Goal: Information Seeking & Learning: Find specific page/section

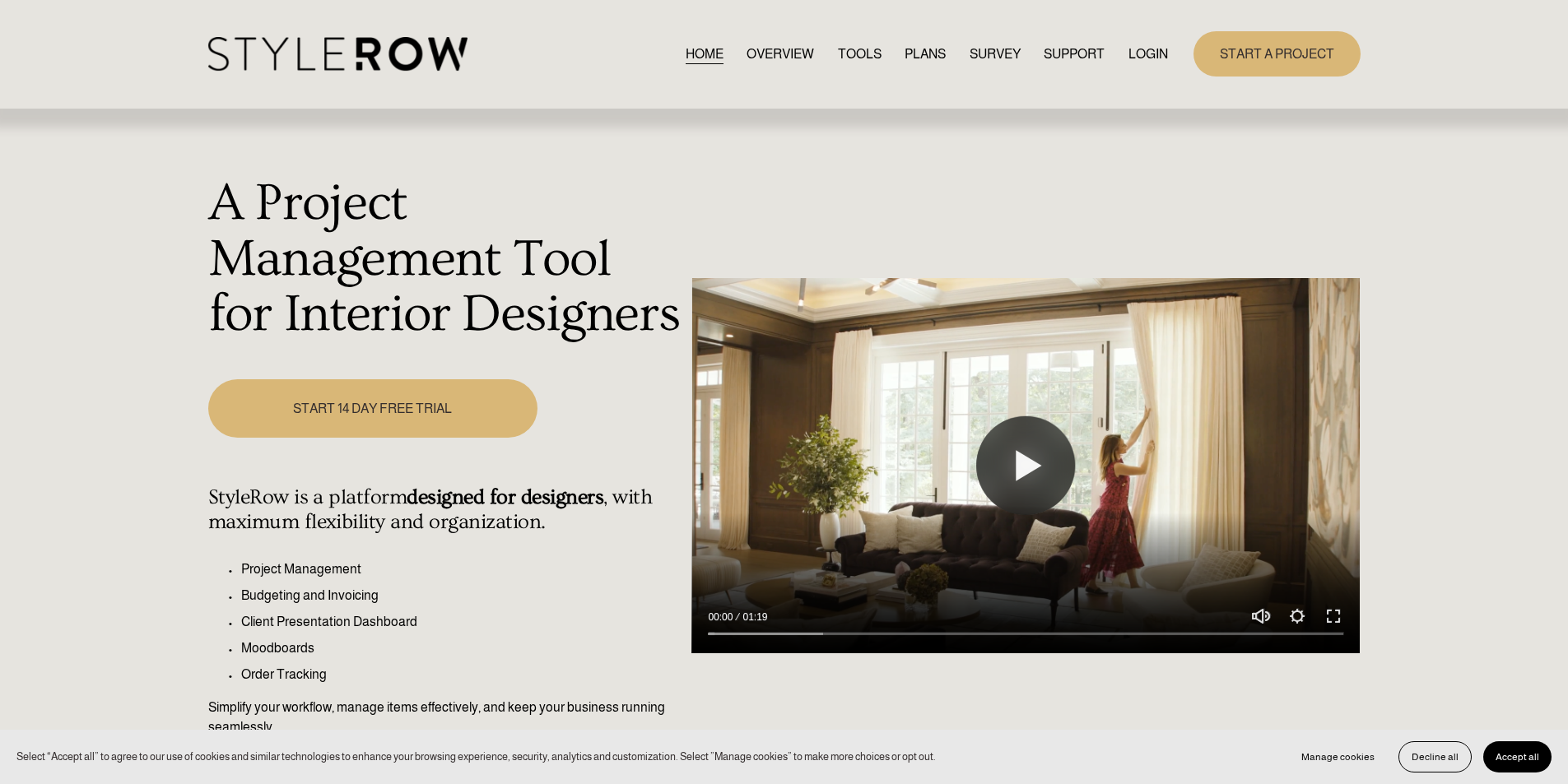
click at [1156, 45] on link "LOGIN" at bounding box center [1148, 54] width 40 height 22
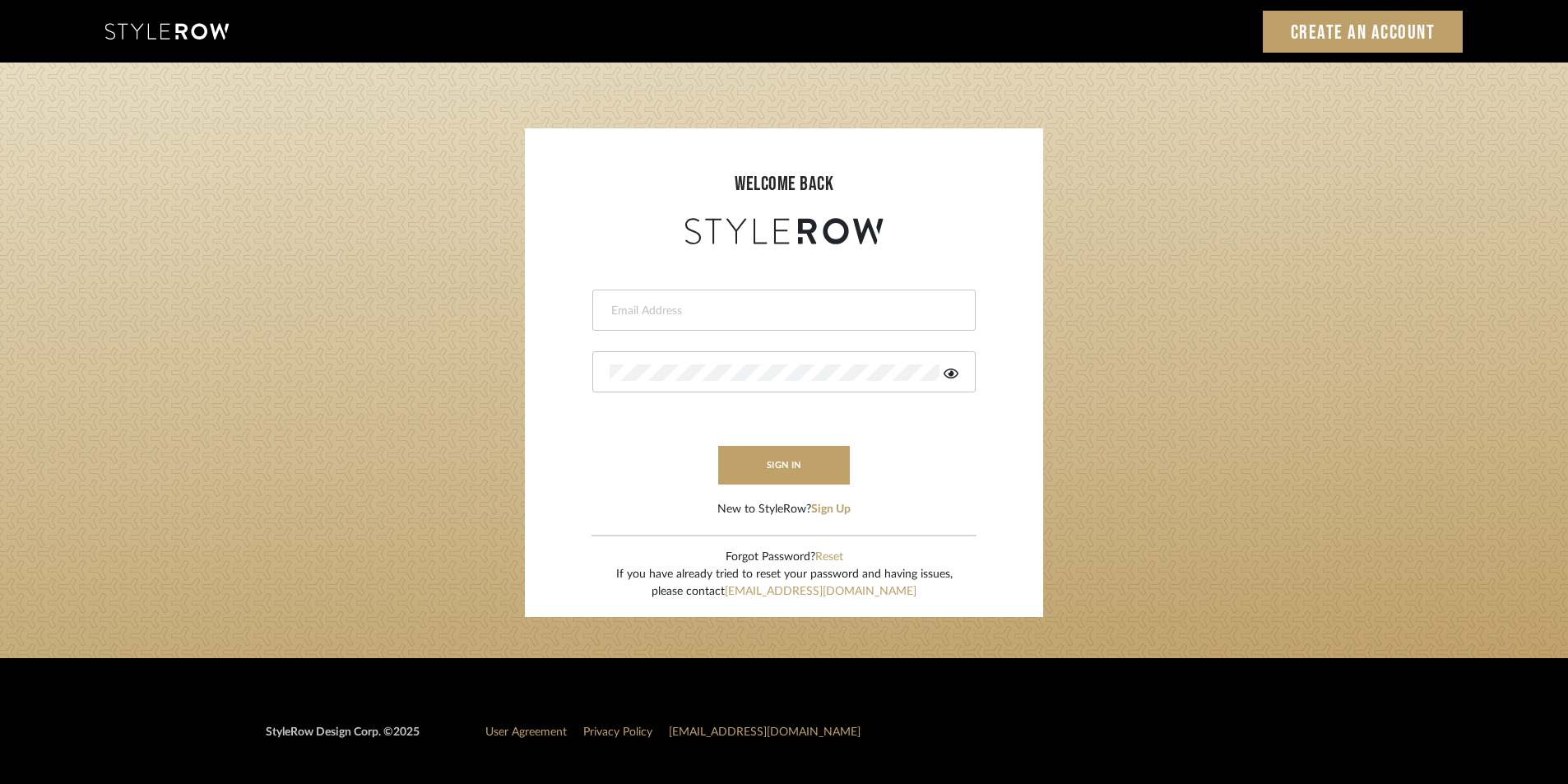
type input "stylerowproducts1@mancini-design.com"
click at [782, 466] on button "sign in" at bounding box center [783, 465] width 131 height 39
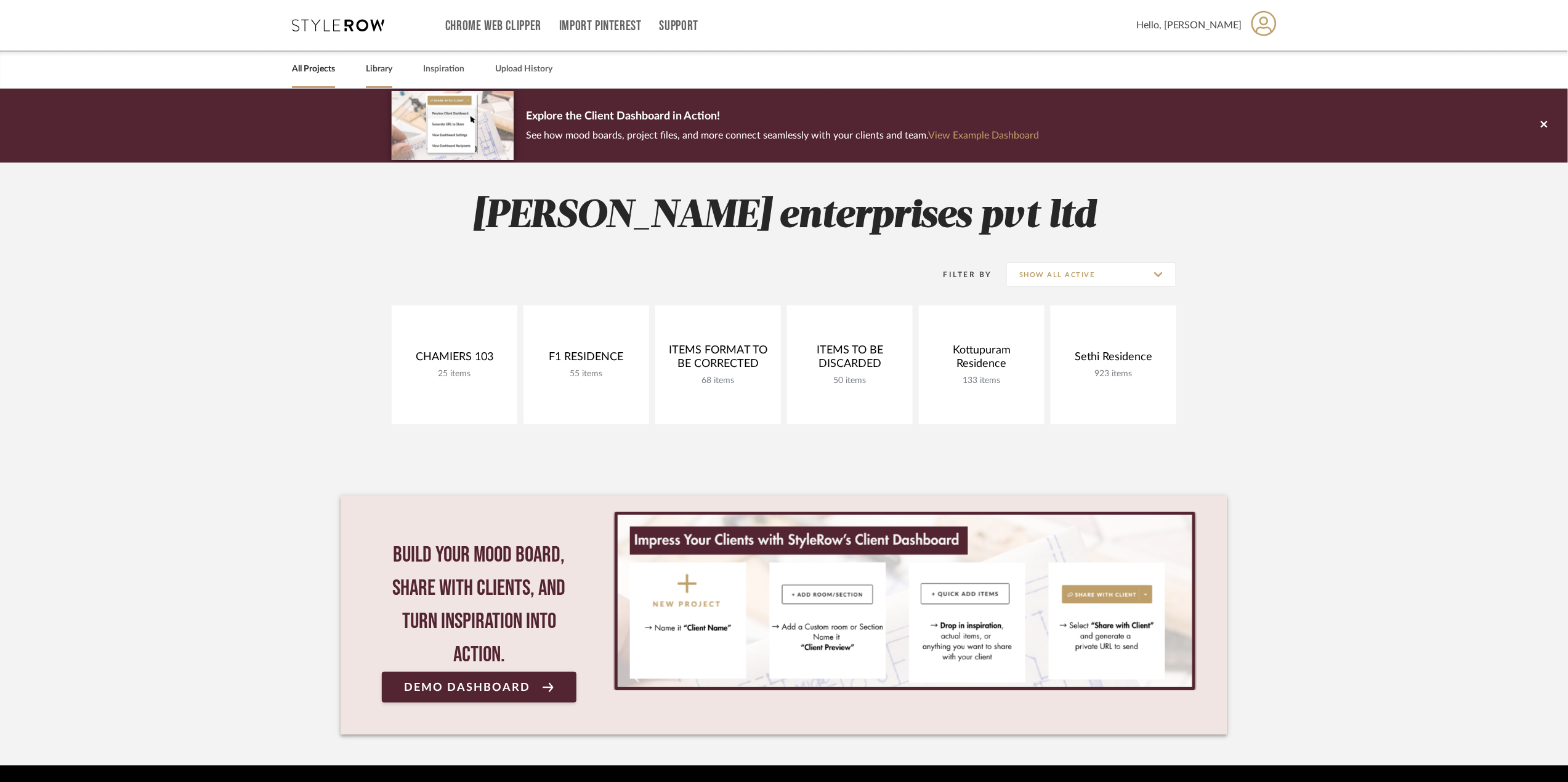
click at [386, 71] on link "Library" at bounding box center [379, 69] width 26 height 16
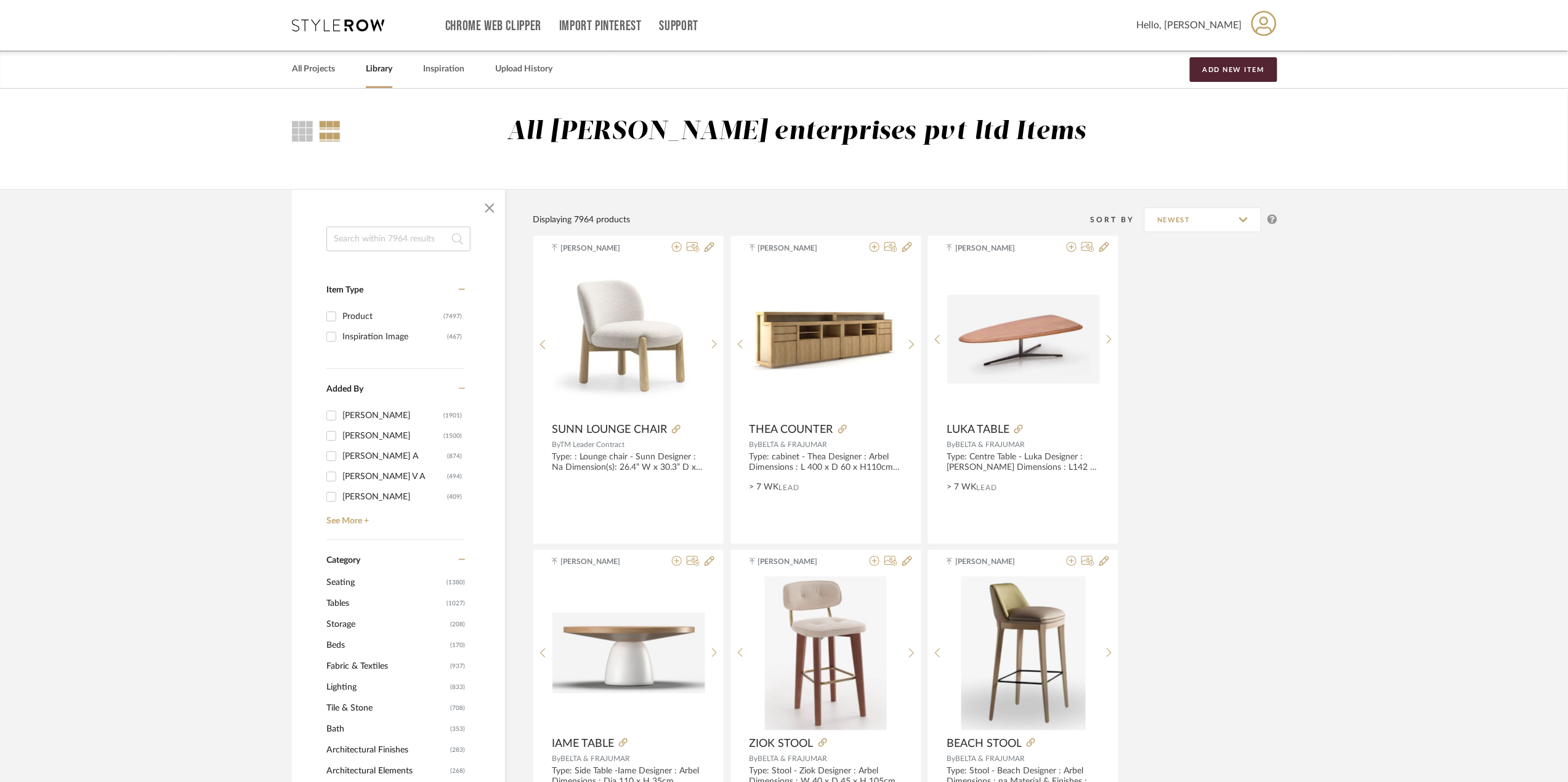
click at [400, 240] on input at bounding box center [398, 239] width 144 height 24
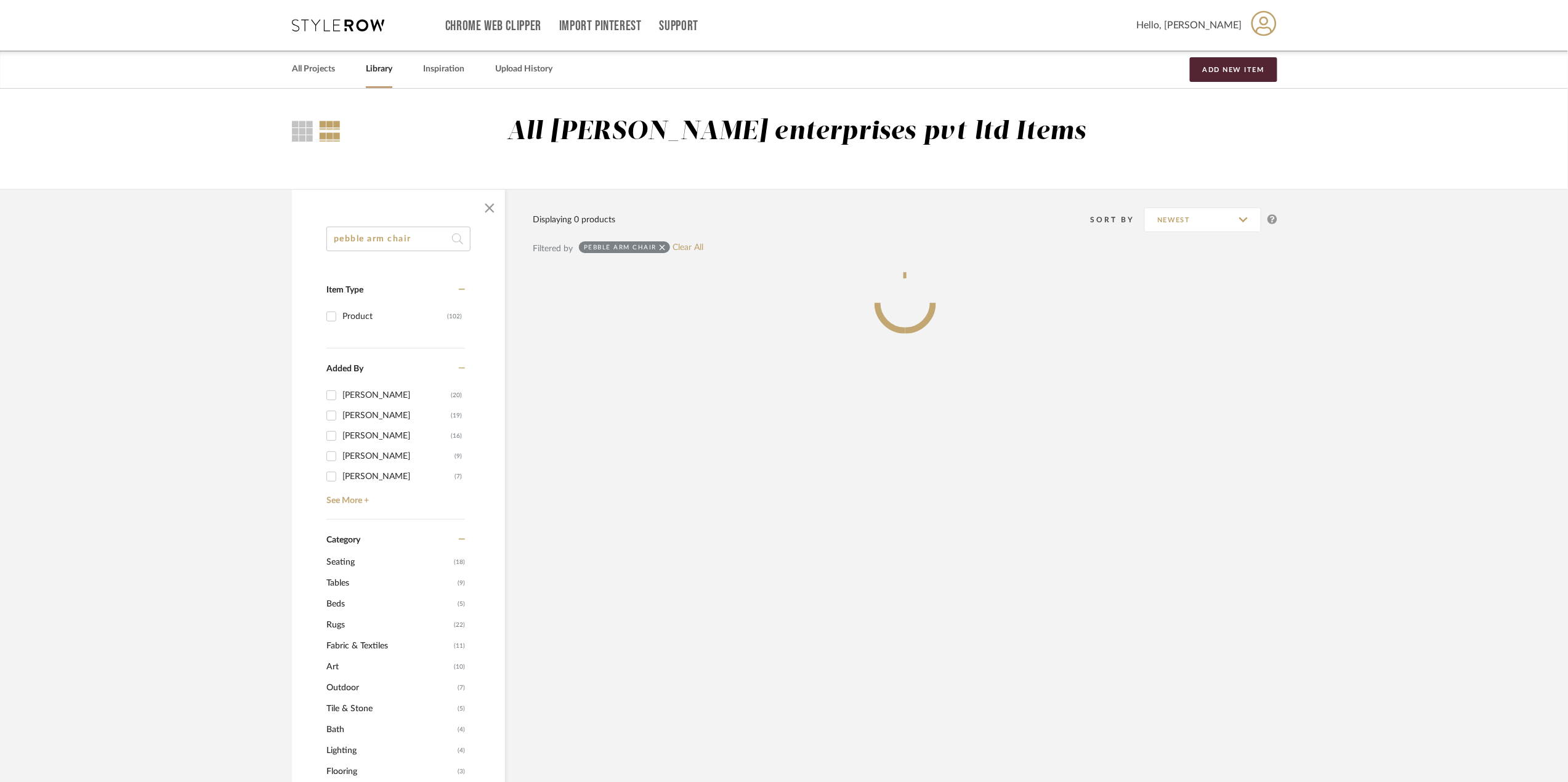
type input "pebble arm chair"
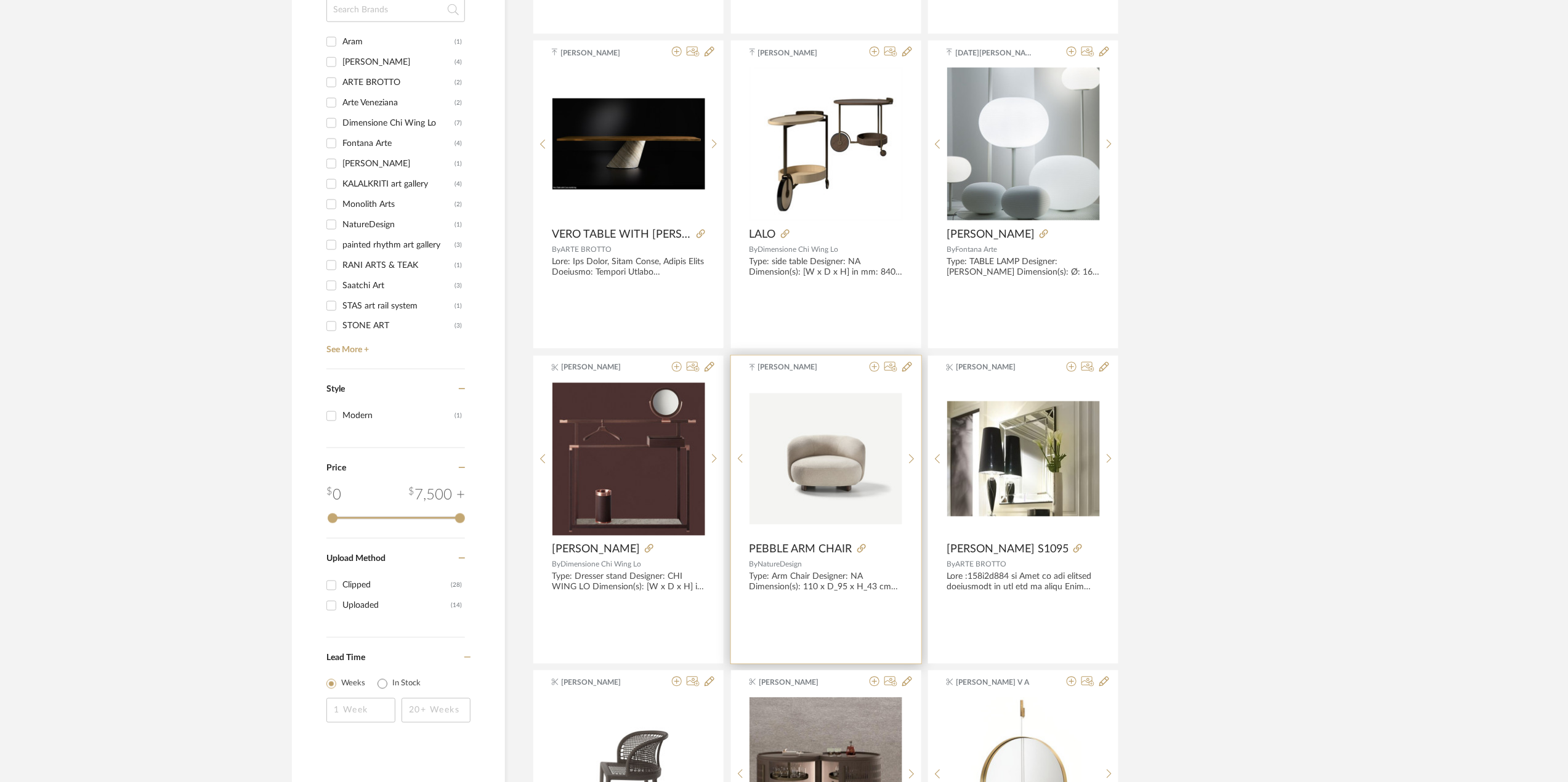
scroll to position [986, 0]
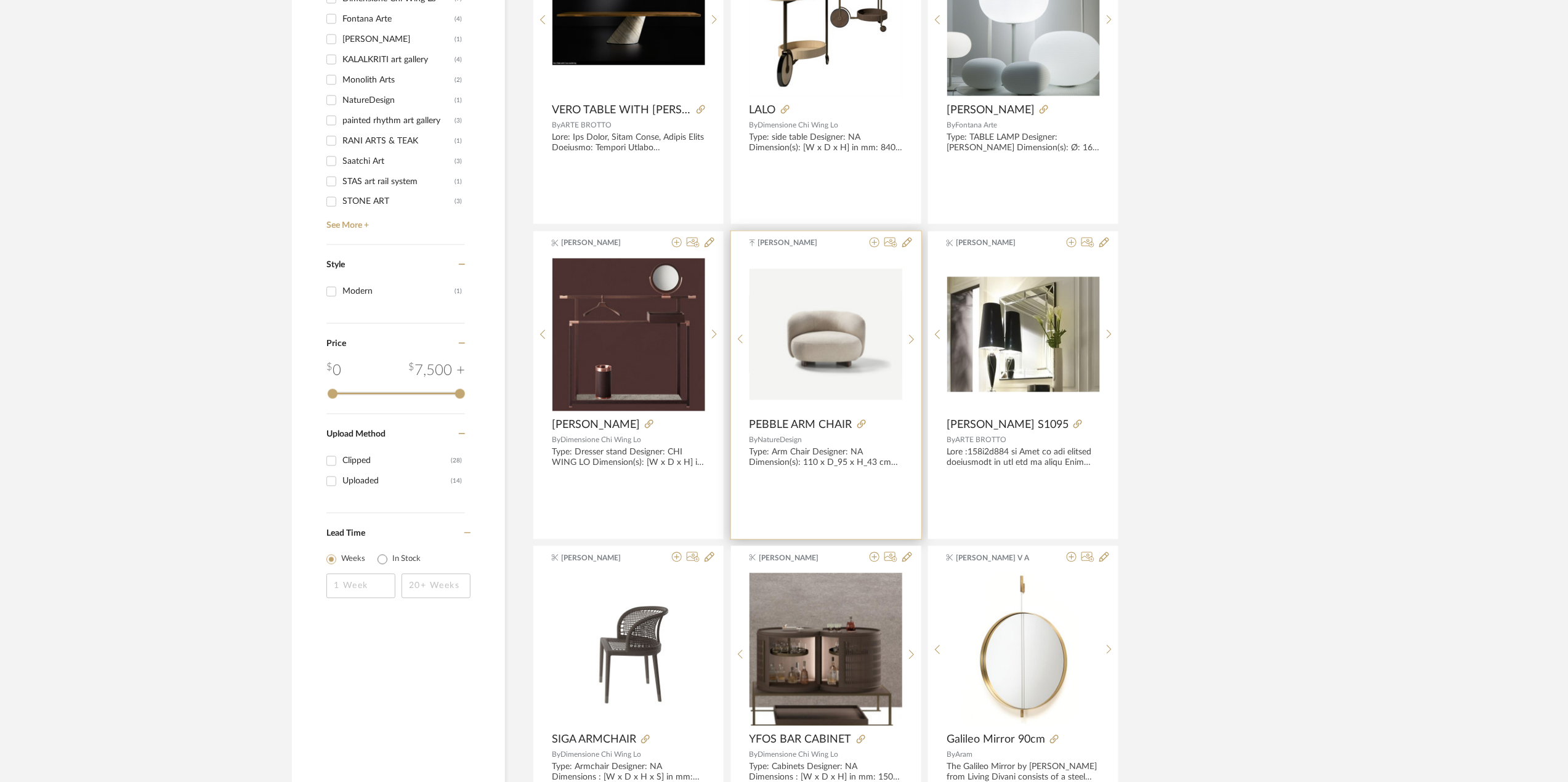
click at [0, 0] on div at bounding box center [0, 0] width 0 height 0
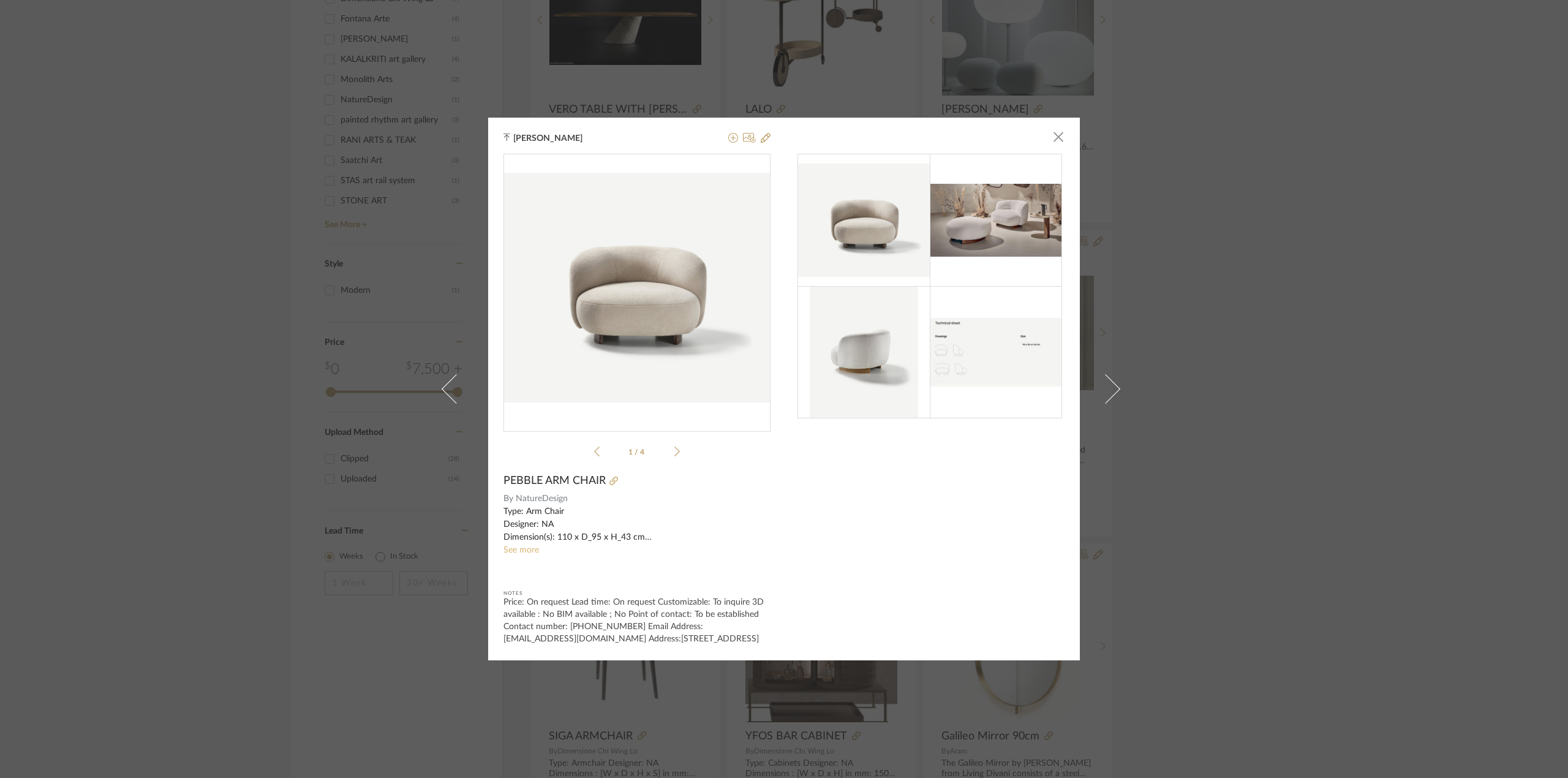
click at [527, 548] on link "See more" at bounding box center [521, 550] width 35 height 9
